Goal: Task Accomplishment & Management: Use online tool/utility

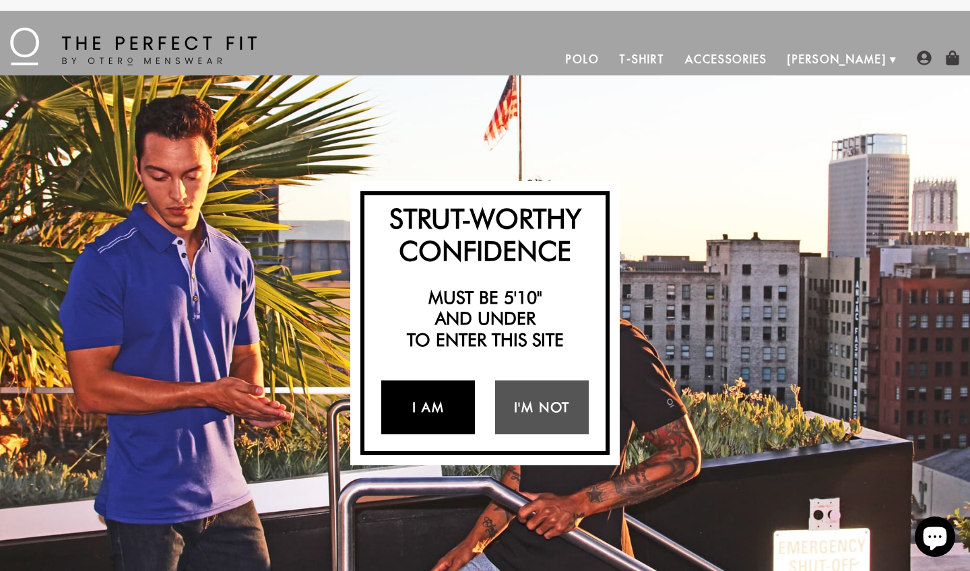
click at [407, 409] on link "I Am" at bounding box center [428, 408] width 94 height 54
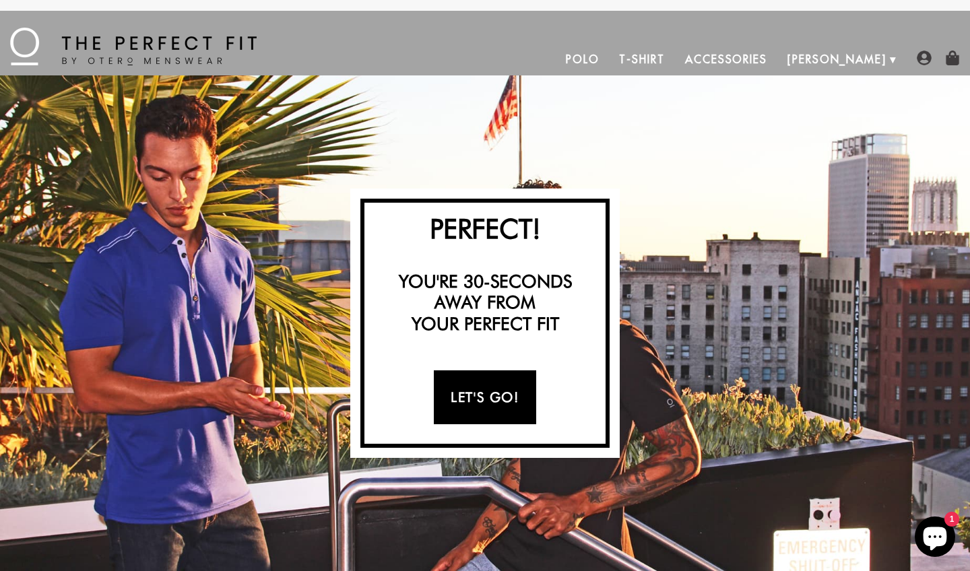
click at [472, 400] on link "Let's Go!" at bounding box center [485, 397] width 102 height 54
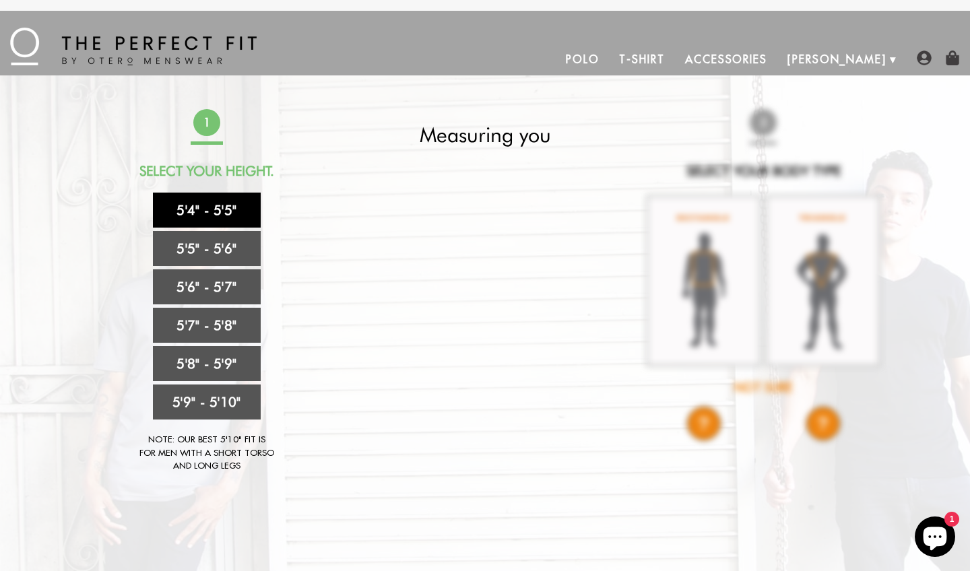
click at [185, 216] on link "5'4" - 5'5"" at bounding box center [207, 210] width 108 height 35
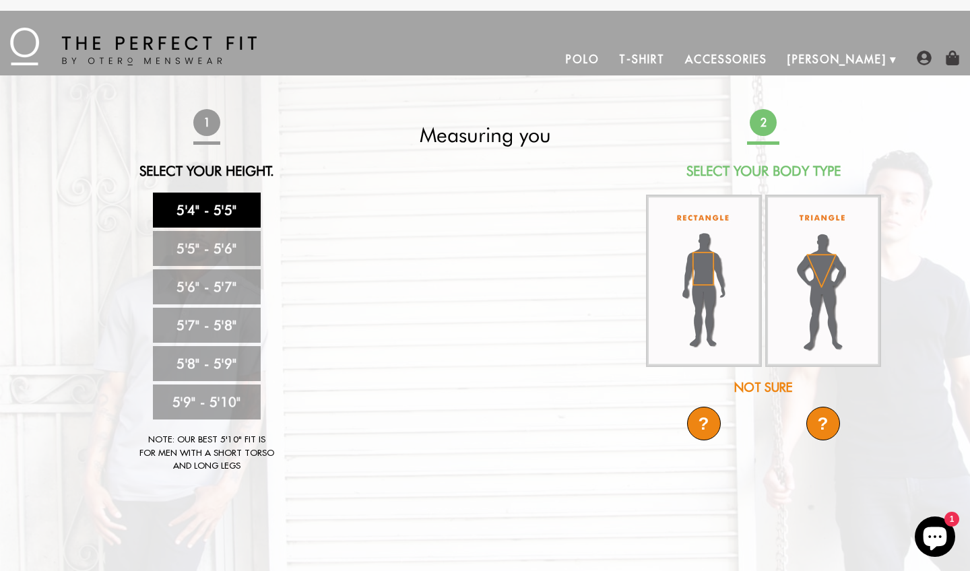
click at [185, 216] on link "5'4" - 5'5"" at bounding box center [207, 210] width 108 height 35
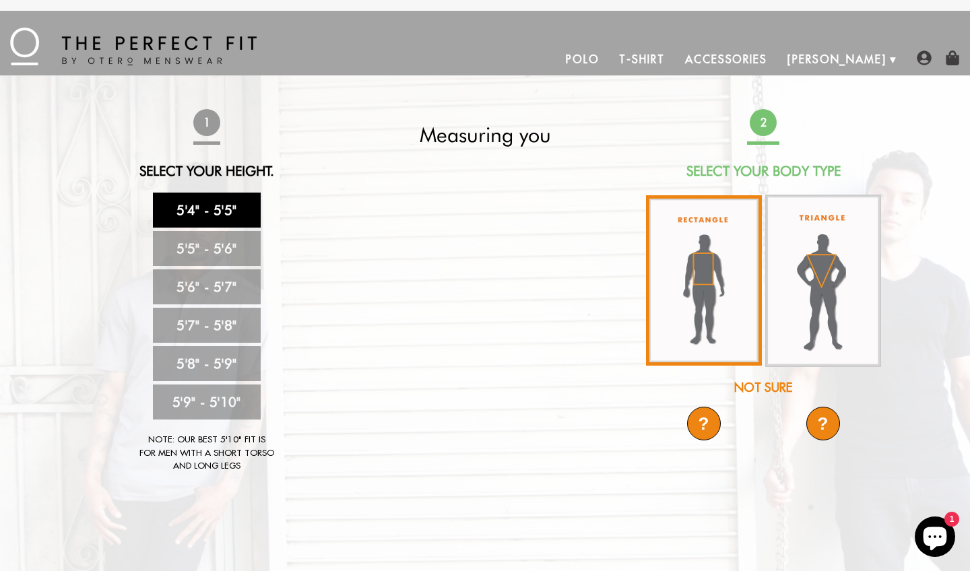
click at [714, 298] on img at bounding box center [704, 280] width 116 height 170
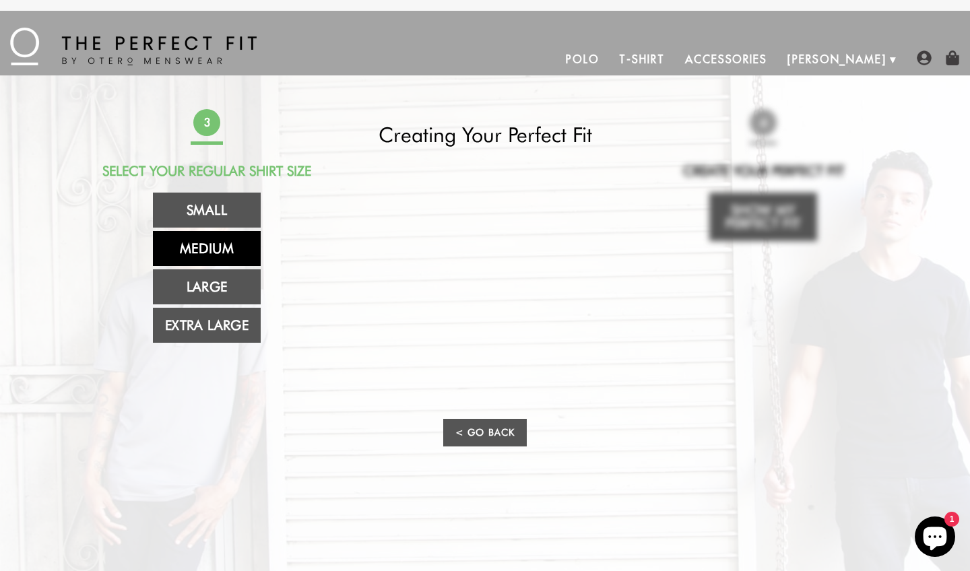
click at [209, 240] on link "Medium" at bounding box center [207, 248] width 108 height 35
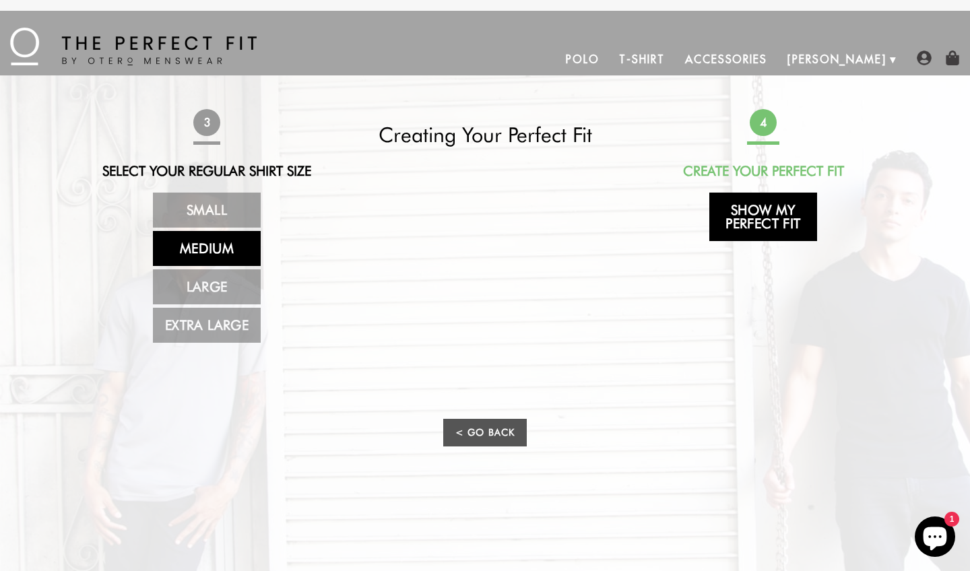
click at [758, 223] on link "Show My Perfect Fit" at bounding box center [763, 217] width 108 height 48
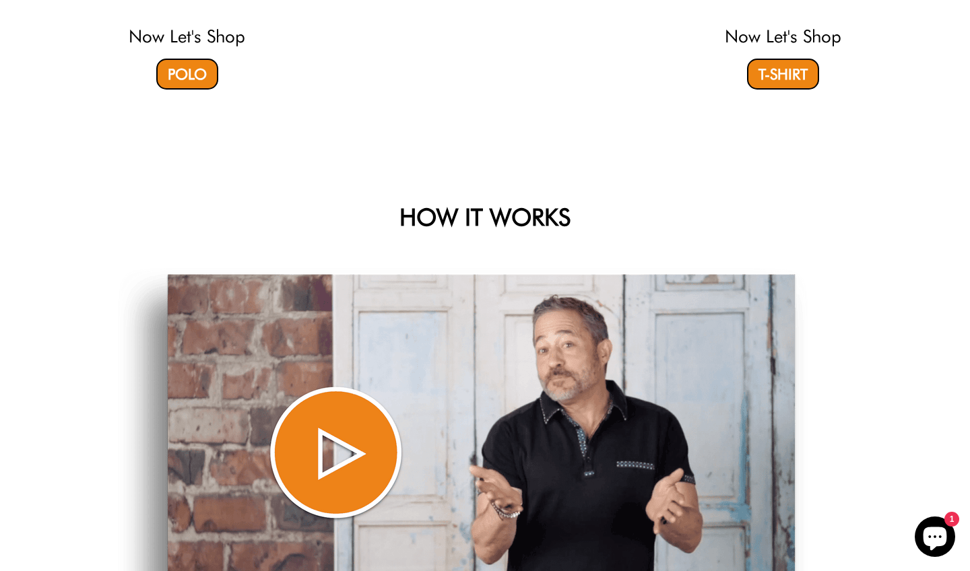
select select "M"
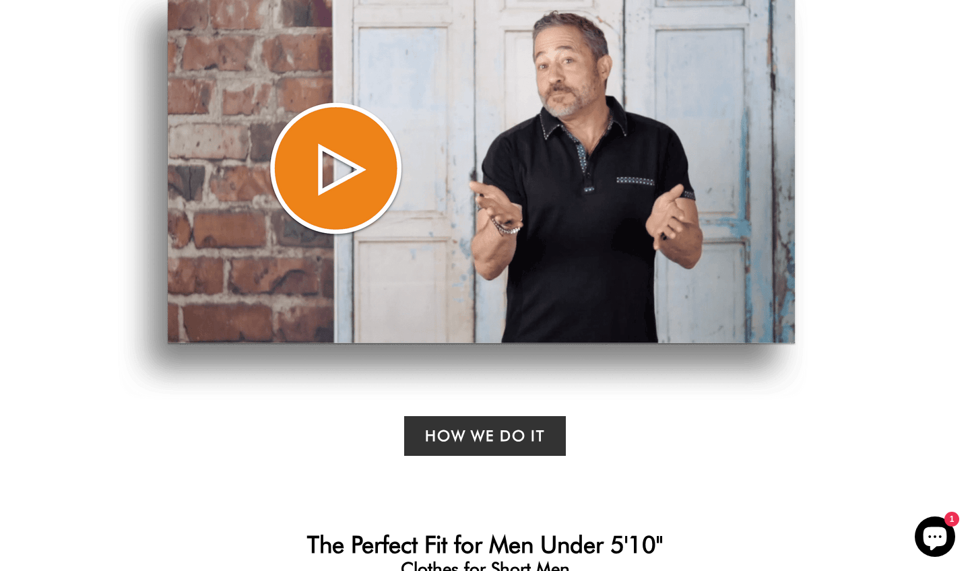
scroll to position [1247, 0]
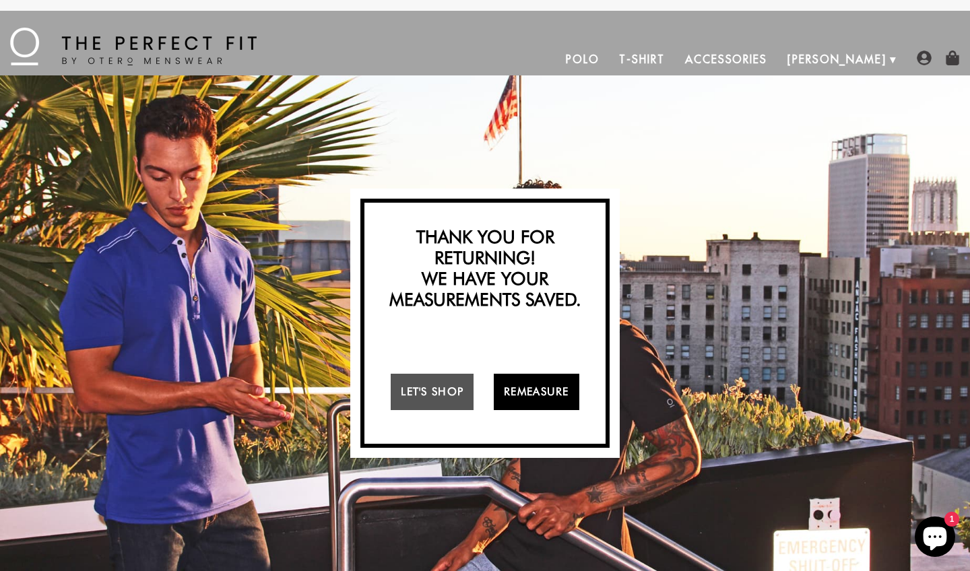
click at [527, 388] on link "Remeasure" at bounding box center [537, 392] width 86 height 36
